Goal: Task Accomplishment & Management: Complete application form

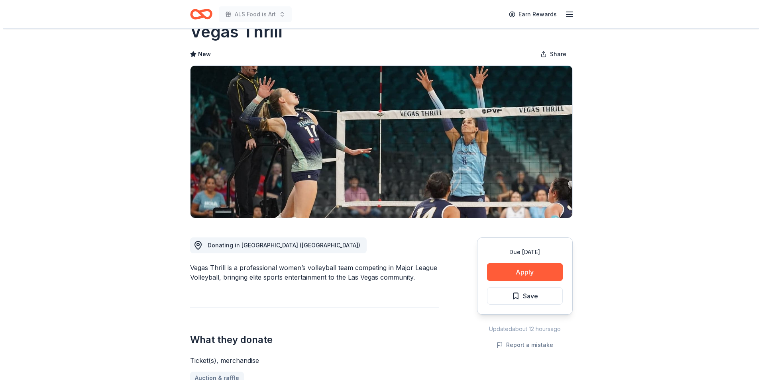
scroll to position [80, 0]
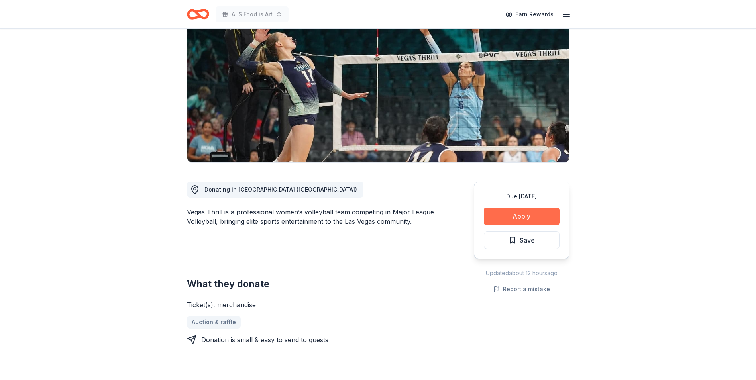
click at [524, 221] on button "Apply" at bounding box center [522, 217] width 76 height 18
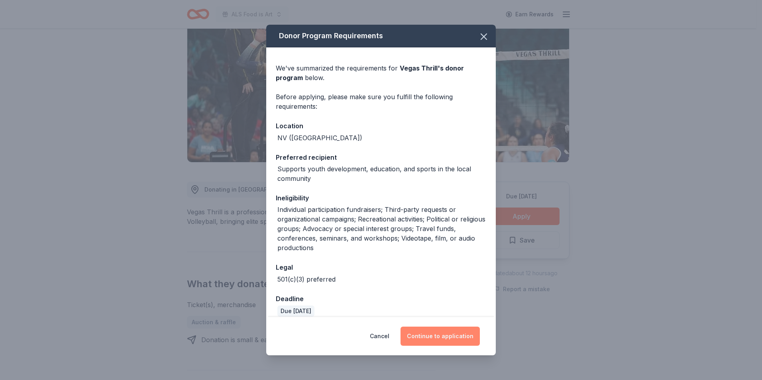
click at [439, 344] on button "Continue to application" at bounding box center [440, 336] width 79 height 19
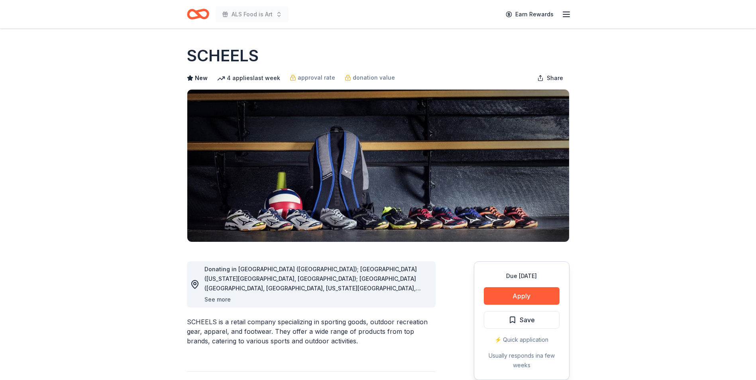
click at [215, 298] on button "See more" at bounding box center [218, 300] width 26 height 10
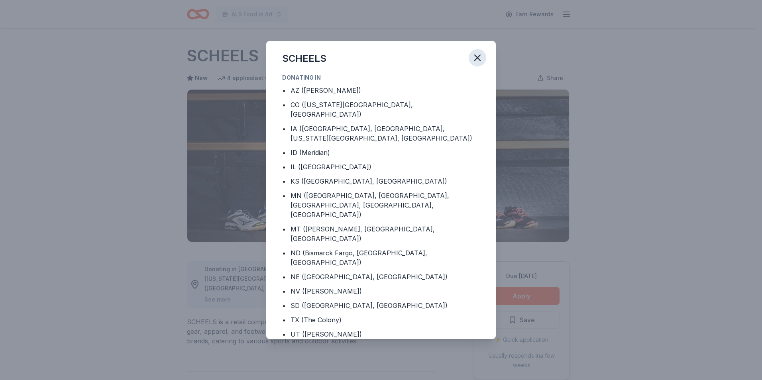
click at [484, 67] on button "button" at bounding box center [478, 58] width 18 height 18
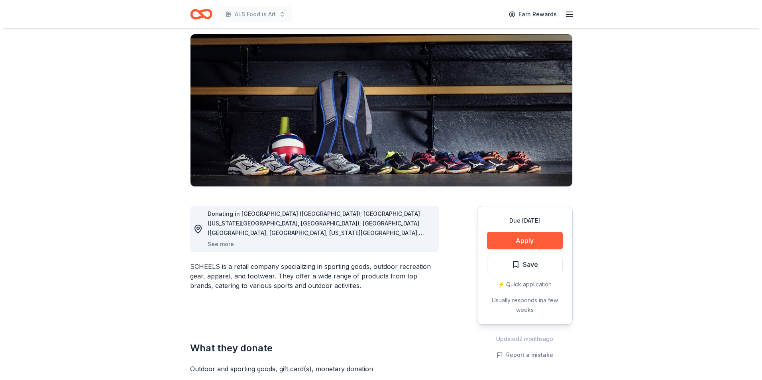
scroll to position [199, 0]
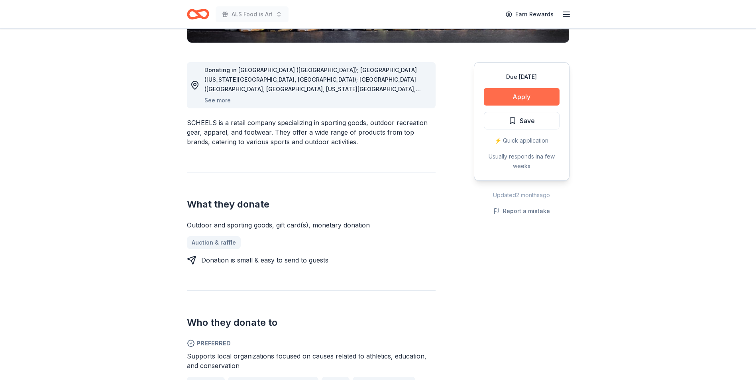
click at [514, 90] on button "Apply" at bounding box center [522, 97] width 76 height 18
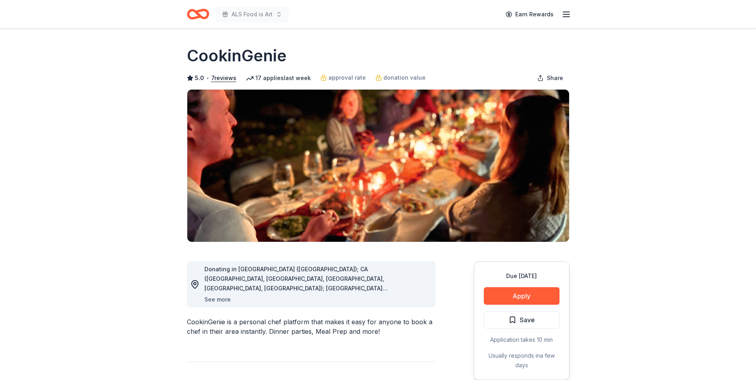
click at [217, 303] on button "See more" at bounding box center [218, 300] width 26 height 10
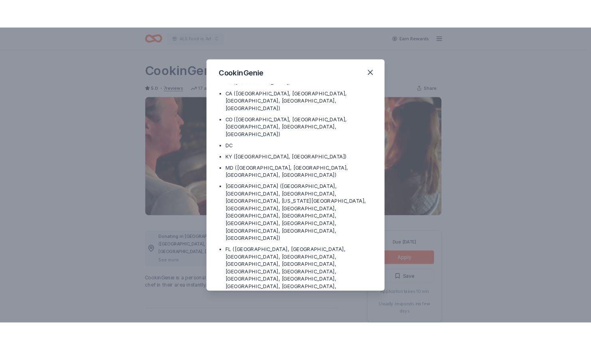
scroll to position [30, 0]
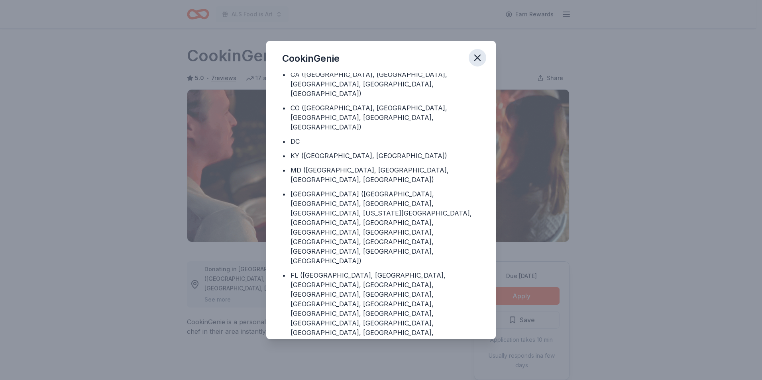
click at [473, 56] on icon "button" at bounding box center [477, 57] width 11 height 11
